Goal: Download file/media

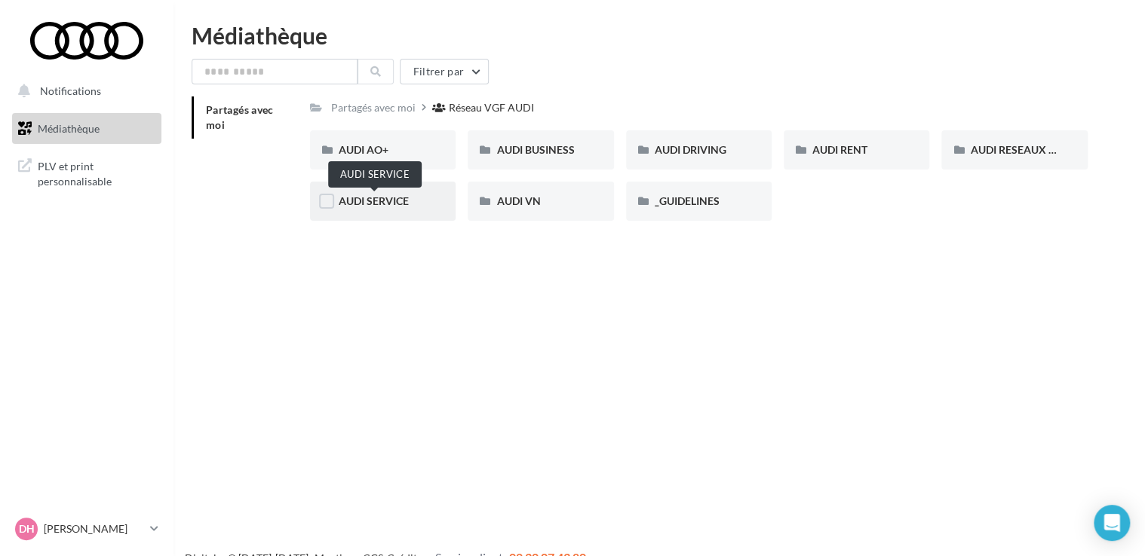
click at [341, 201] on span "AUDI SERVICE" at bounding box center [374, 201] width 70 height 13
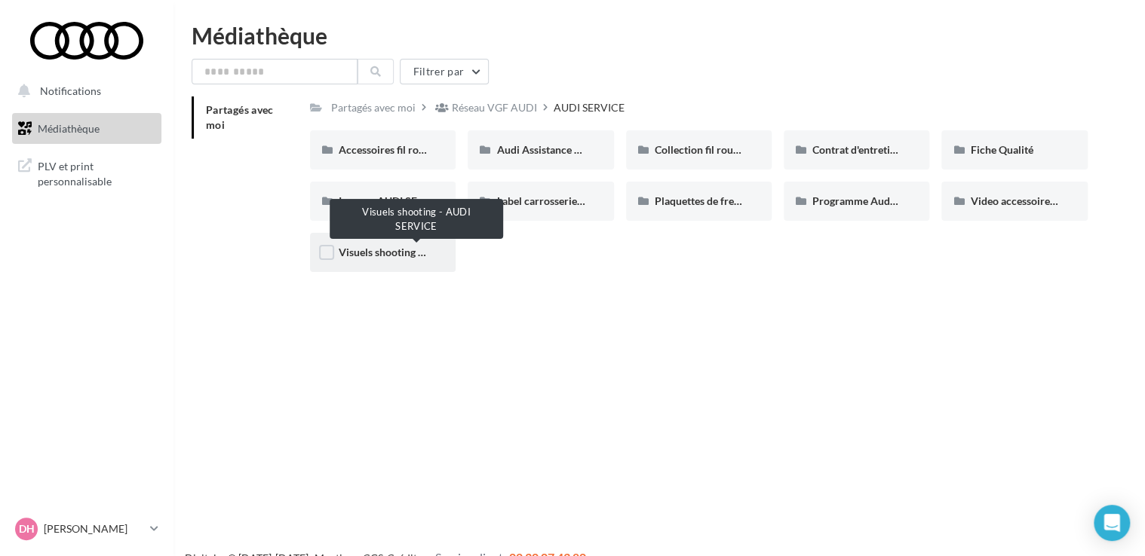
click at [378, 253] on span "Visuels shooting - AUDI SERVICE" at bounding box center [416, 252] width 155 height 13
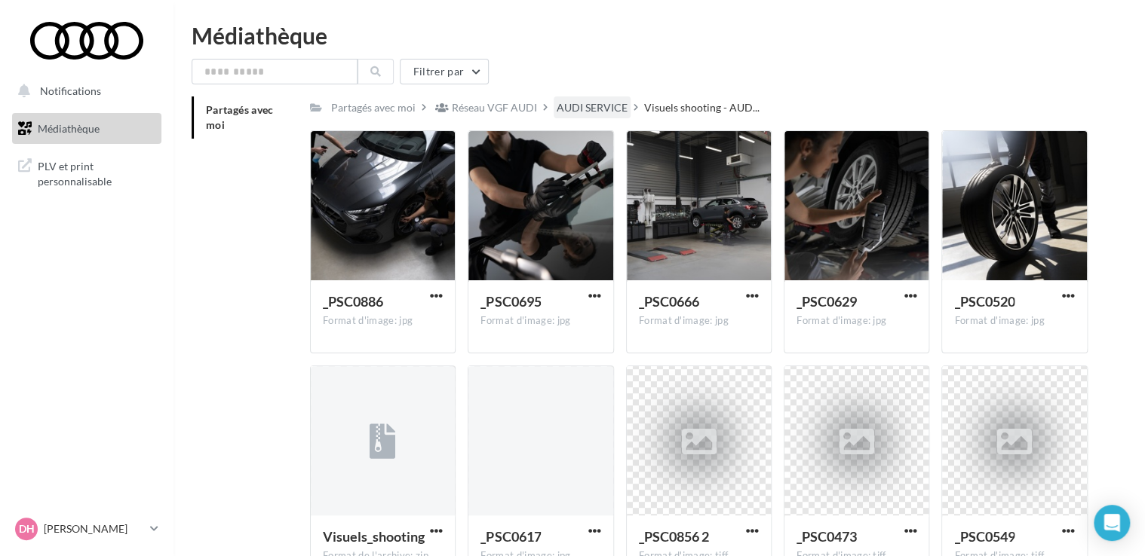
click at [564, 107] on div "AUDI SERVICE" at bounding box center [591, 107] width 71 height 15
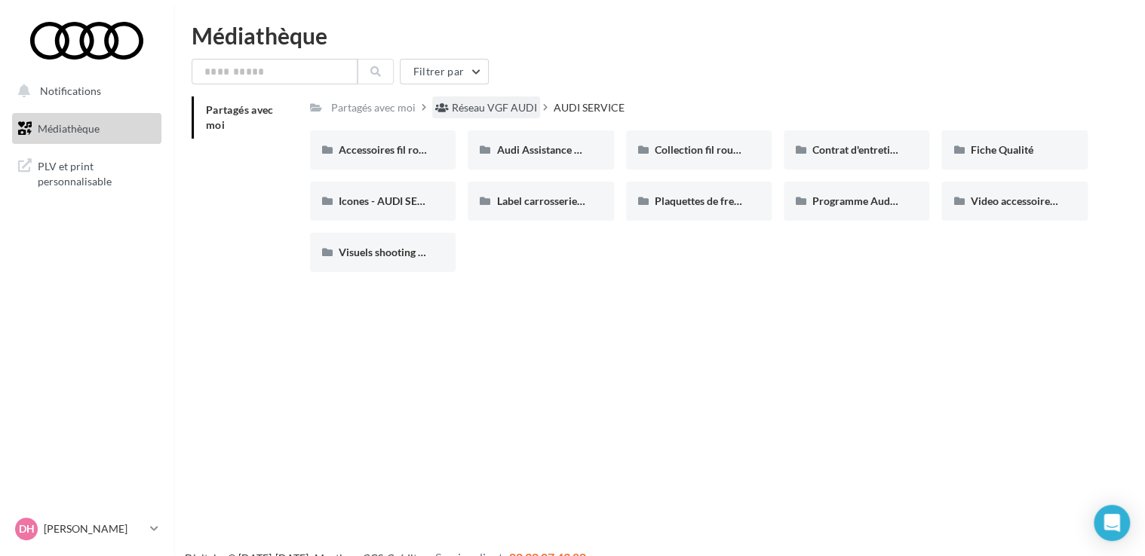
click at [483, 101] on div "Réseau VGF AUDI" at bounding box center [494, 107] width 85 height 15
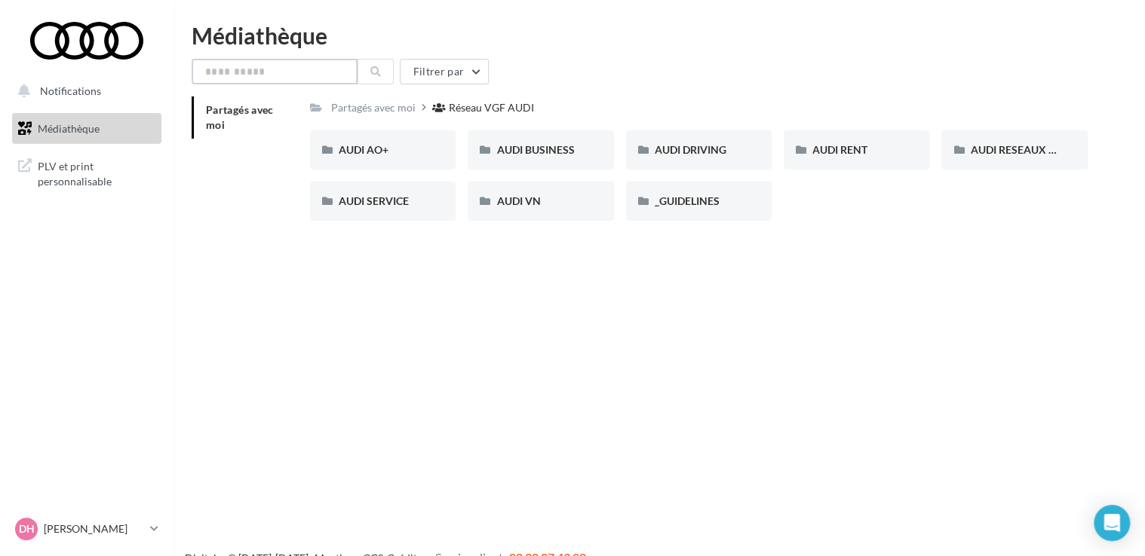
click at [280, 76] on input "text" at bounding box center [275, 72] width 166 height 26
type input "**********"
click at [369, 67] on button at bounding box center [375, 72] width 36 height 26
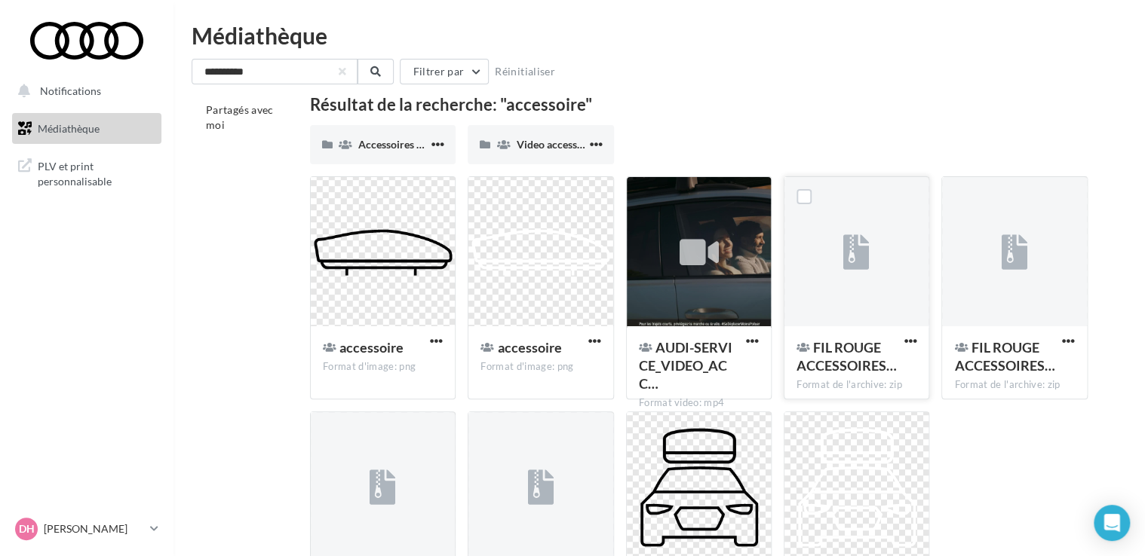
click at [866, 263] on icon at bounding box center [856, 252] width 26 height 35
click at [841, 262] on div at bounding box center [856, 252] width 144 height 151
click at [912, 342] on span "button" at bounding box center [909, 341] width 13 height 13
click at [867, 264] on icon at bounding box center [856, 252] width 26 height 35
click at [1024, 259] on icon at bounding box center [1014, 252] width 26 height 35
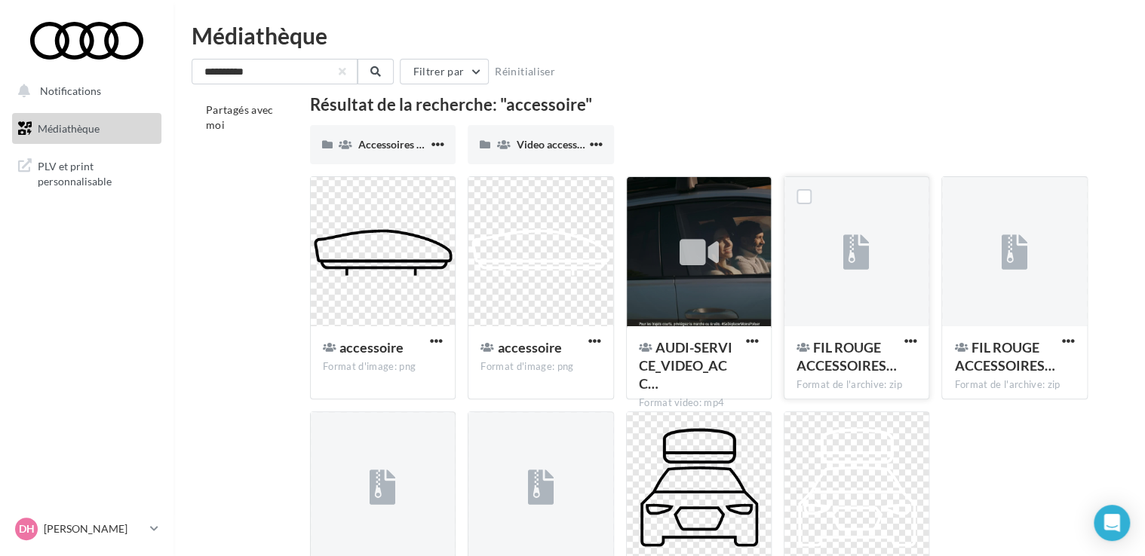
click at [851, 263] on icon at bounding box center [856, 252] width 26 height 35
click at [802, 189] on label at bounding box center [803, 196] width 15 height 15
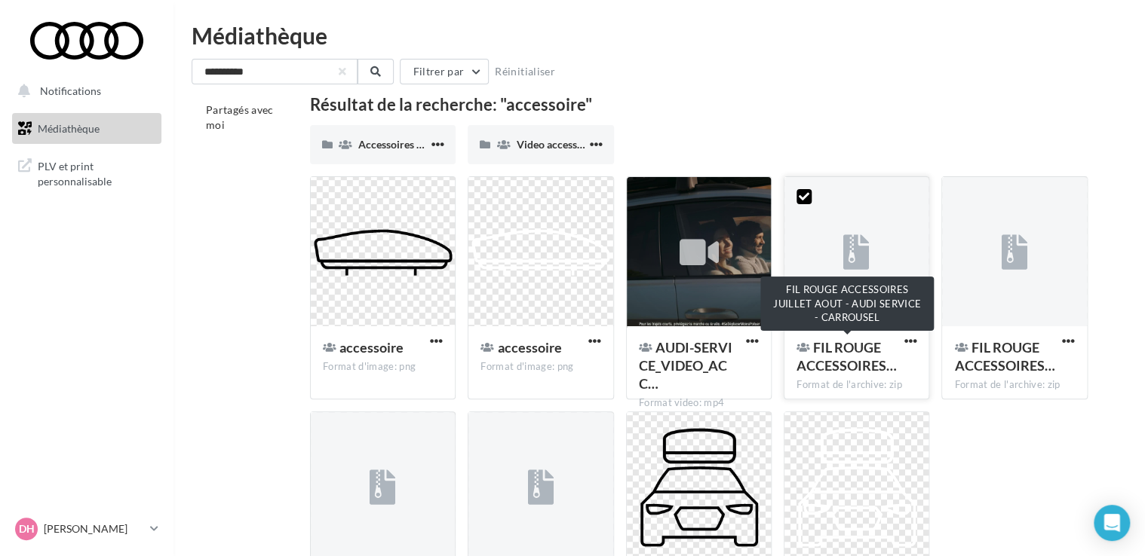
click at [850, 354] on span "FIL ROUGE ACCESSOIRES…" at bounding box center [846, 356] width 100 height 35
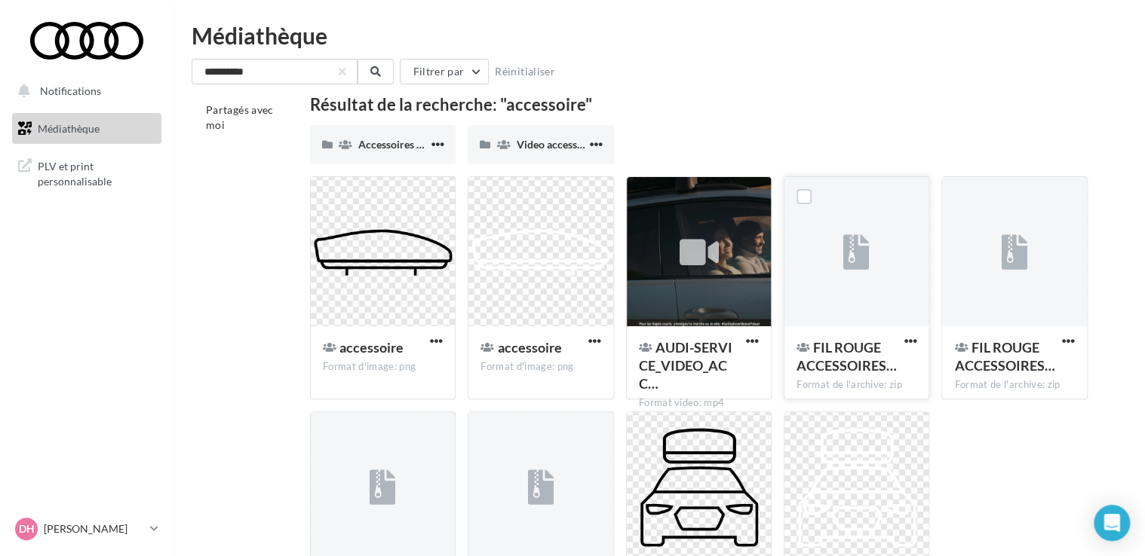
click at [900, 340] on button "button" at bounding box center [909, 342] width 19 height 15
click at [838, 363] on button "Télécharger" at bounding box center [843, 371] width 151 height 39
click at [997, 243] on div at bounding box center [1014, 252] width 144 height 151
click at [956, 195] on label at bounding box center [961, 196] width 15 height 15
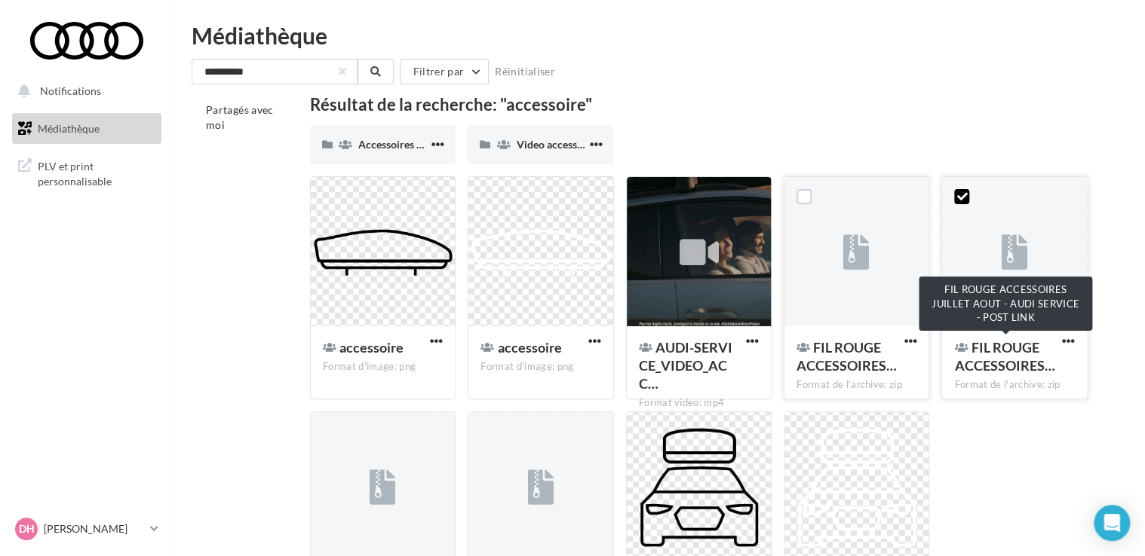
click at [1021, 358] on span "FIL ROUGE ACCESSOIRES…" at bounding box center [1004, 356] width 100 height 35
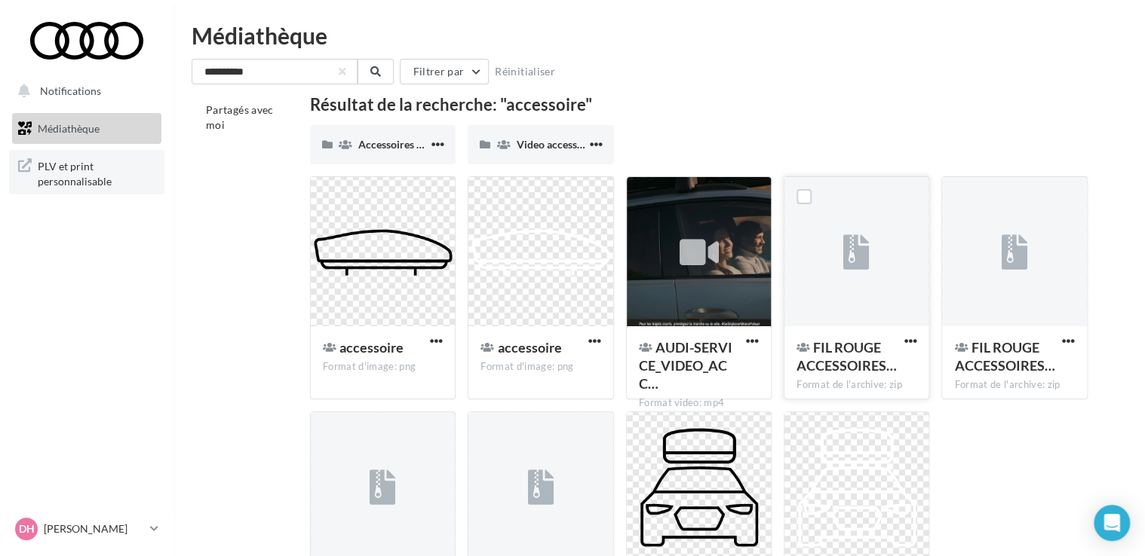
click at [117, 170] on span "PLV et print personnalisable" at bounding box center [97, 172] width 118 height 32
